Goal: Check status

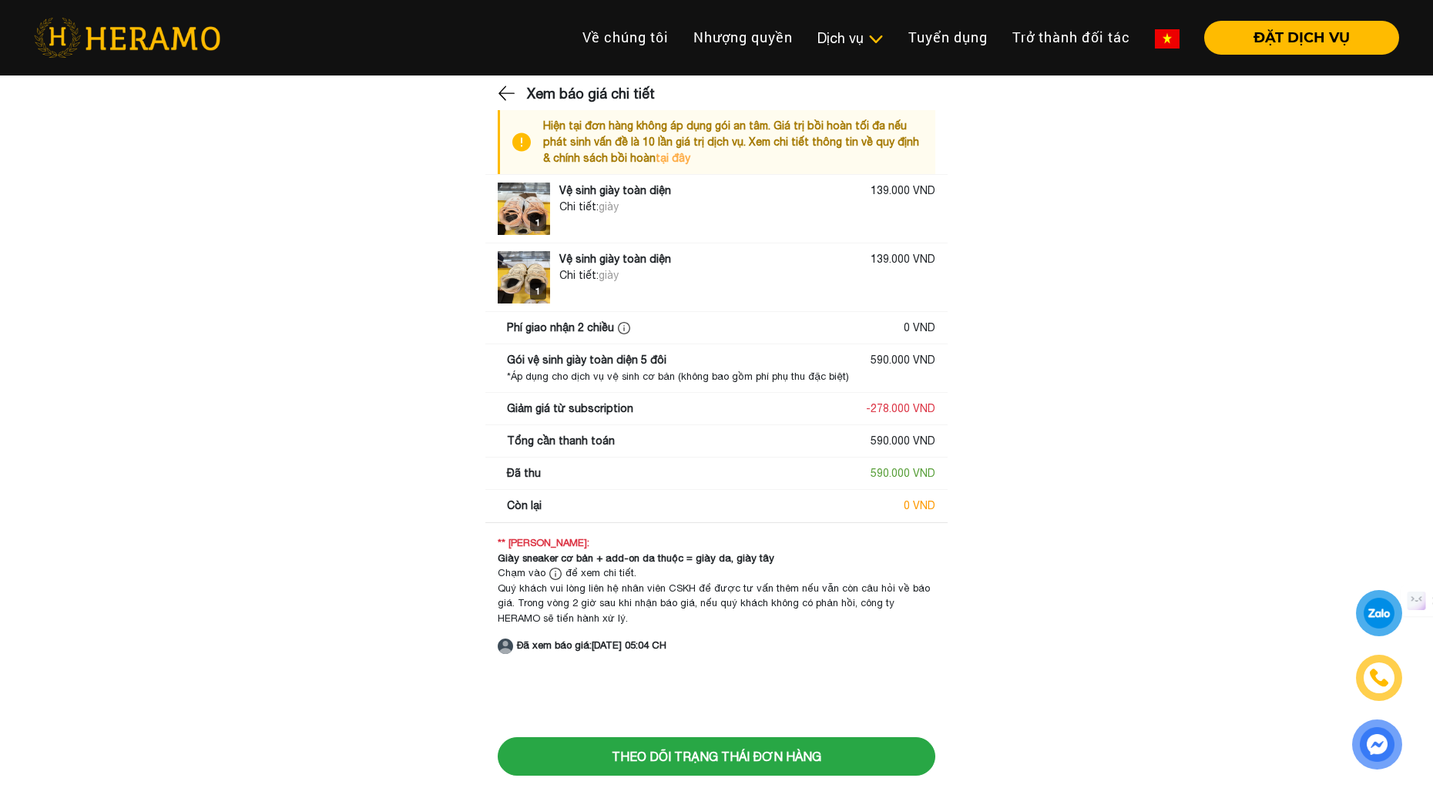
click at [570, 645] on strong "Đã xem báo giá: 27/08/2025 05:04 CH" at bounding box center [591, 645] width 149 height 12
click at [355, 623] on main "Xem báo giá chi tiết Hiện tại đơn hàng không áp dụng gói an tâm. Giá trị bồi ho…" at bounding box center [716, 368] width 1433 height 571
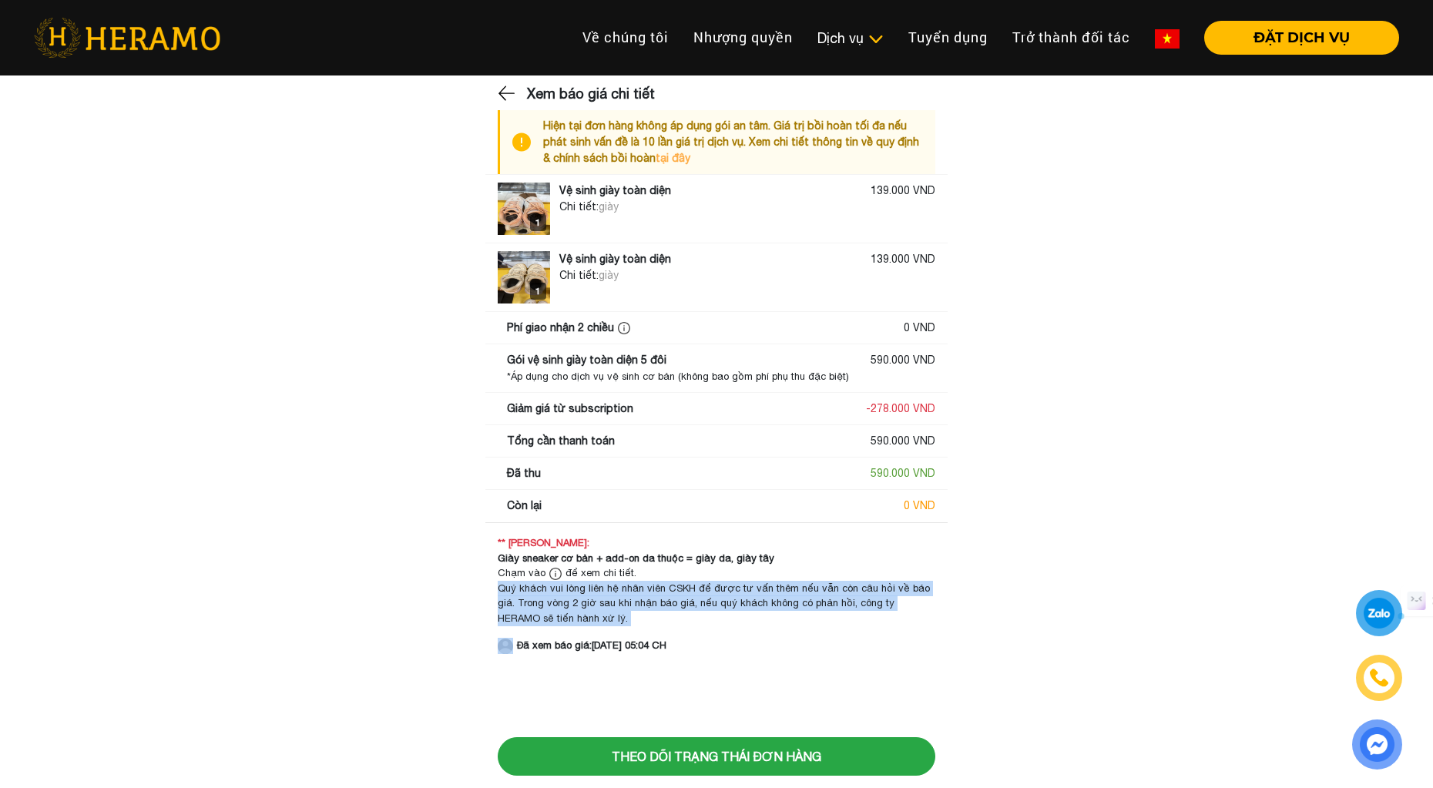
click at [355, 623] on main "Xem báo giá chi tiết Hiện tại đơn hàng không áp dụng gói an tâm. Giá trị bồi ho…" at bounding box center [716, 368] width 1433 height 571
click at [388, 457] on main "Xem báo giá chi tiết Hiện tại đơn hàng không áp dụng gói an tâm. Giá trị bồi ho…" at bounding box center [716, 368] width 1433 height 571
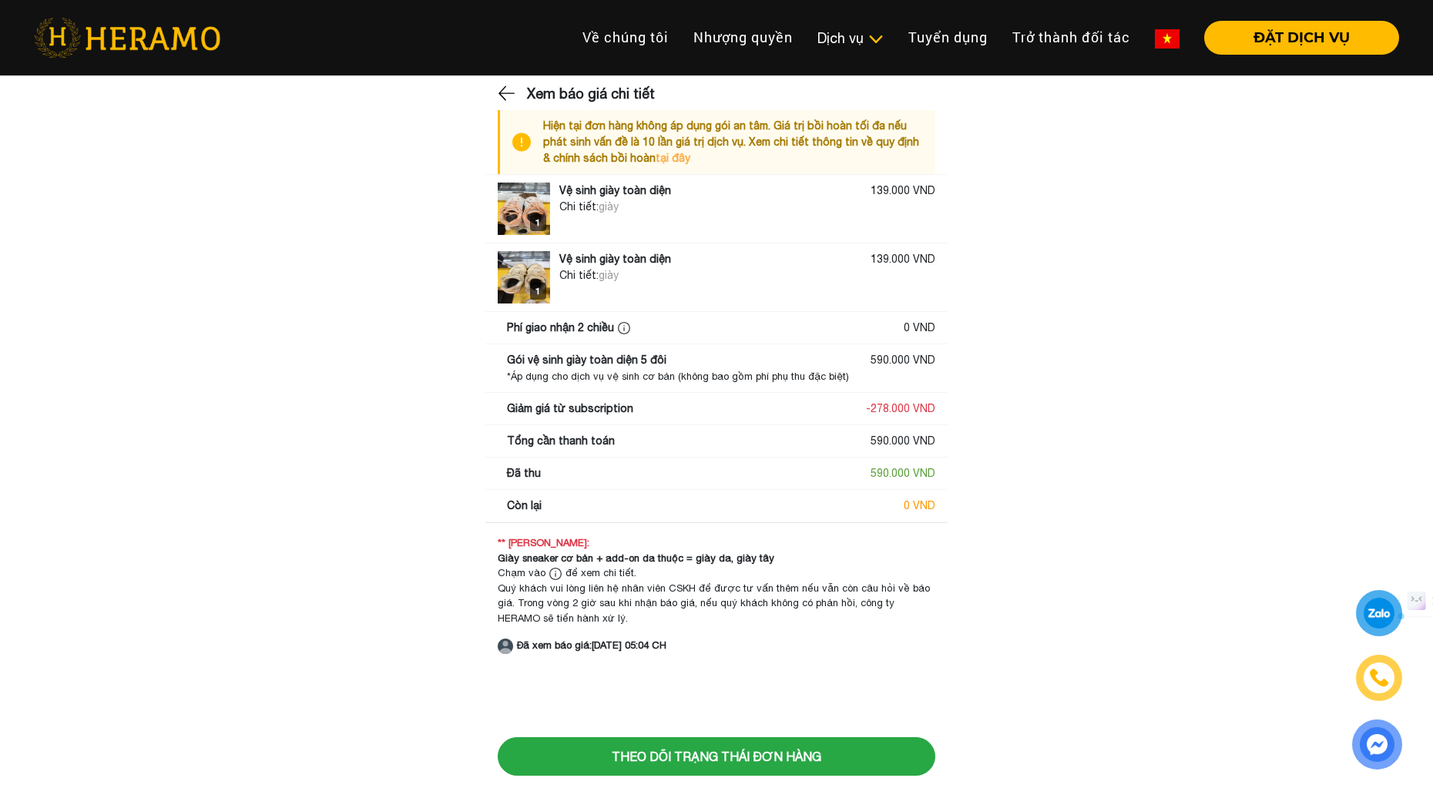
click at [388, 457] on main "Xem báo giá chi tiết Hiện tại đơn hàng không áp dụng gói an tâm. Giá trị bồi ho…" at bounding box center [716, 368] width 1433 height 571
click at [424, 475] on main "Xem báo giá chi tiết Hiện tại đơn hàng không áp dụng gói an tâm. Giá trị bồi ho…" at bounding box center [716, 368] width 1433 height 571
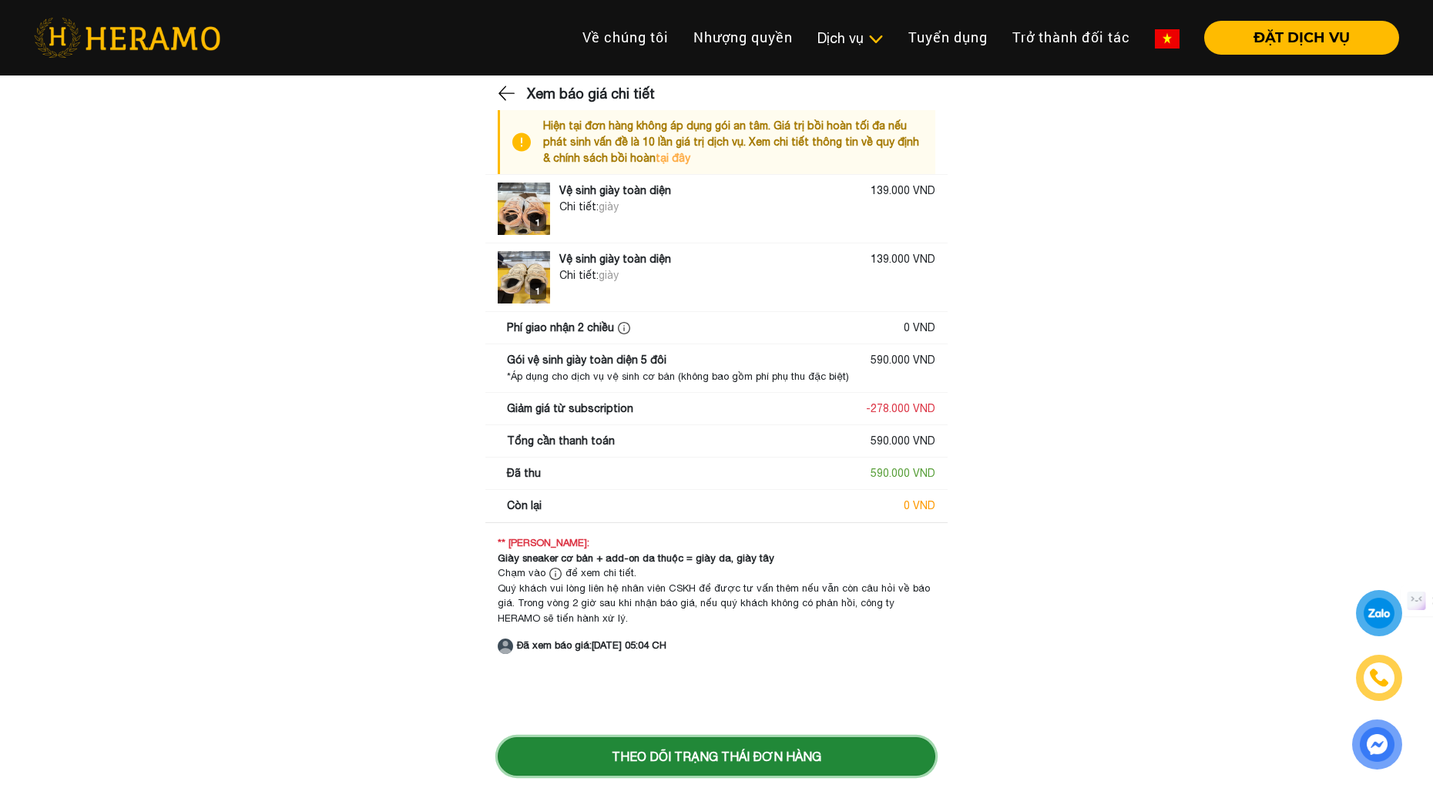
click at [710, 750] on button "Theo dõi trạng thái đơn hàng" at bounding box center [717, 756] width 438 height 39
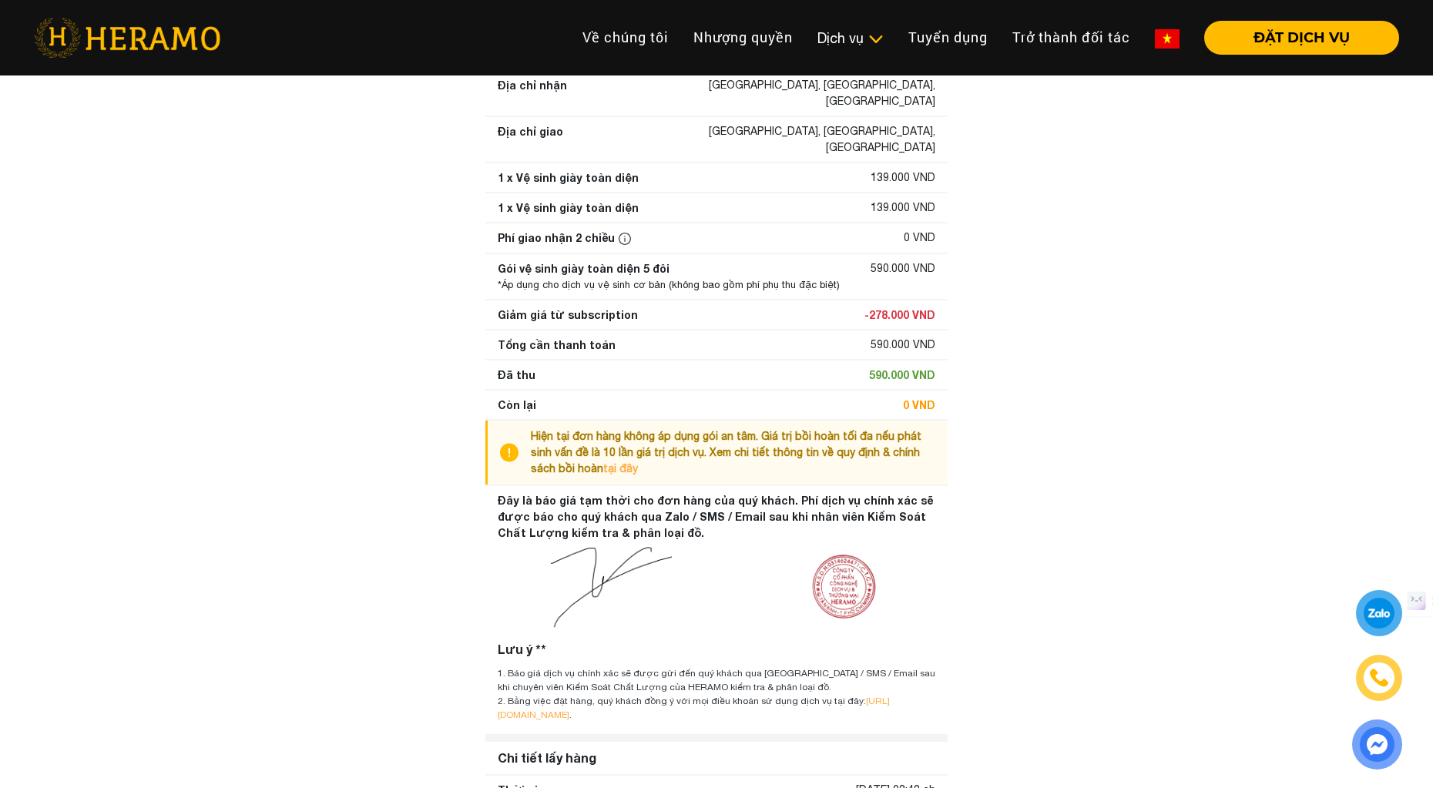
scroll to position [223, 0]
